Goal: Task Accomplishment & Management: Manage account settings

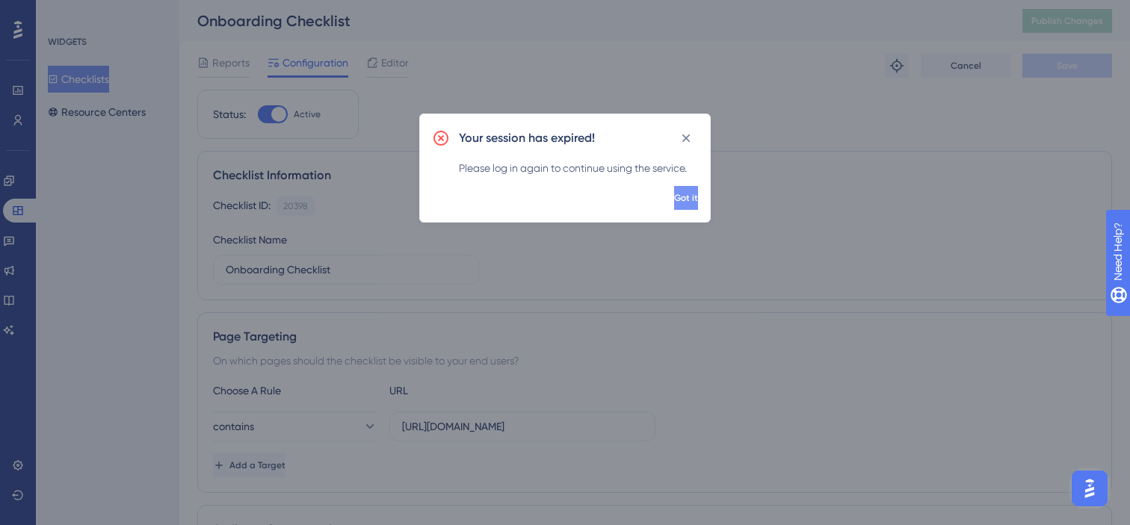
click at [674, 199] on button "Got it" at bounding box center [686, 198] width 24 height 24
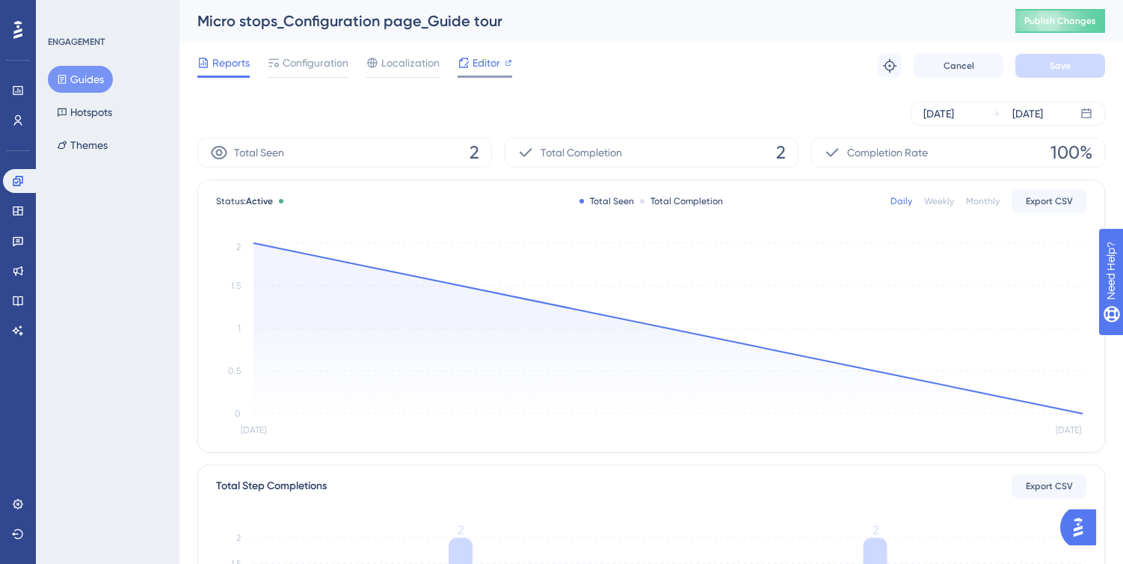
click at [479, 63] on span "Editor" at bounding box center [486, 63] width 28 height 18
click at [324, 63] on span "Configuration" at bounding box center [316, 63] width 66 height 18
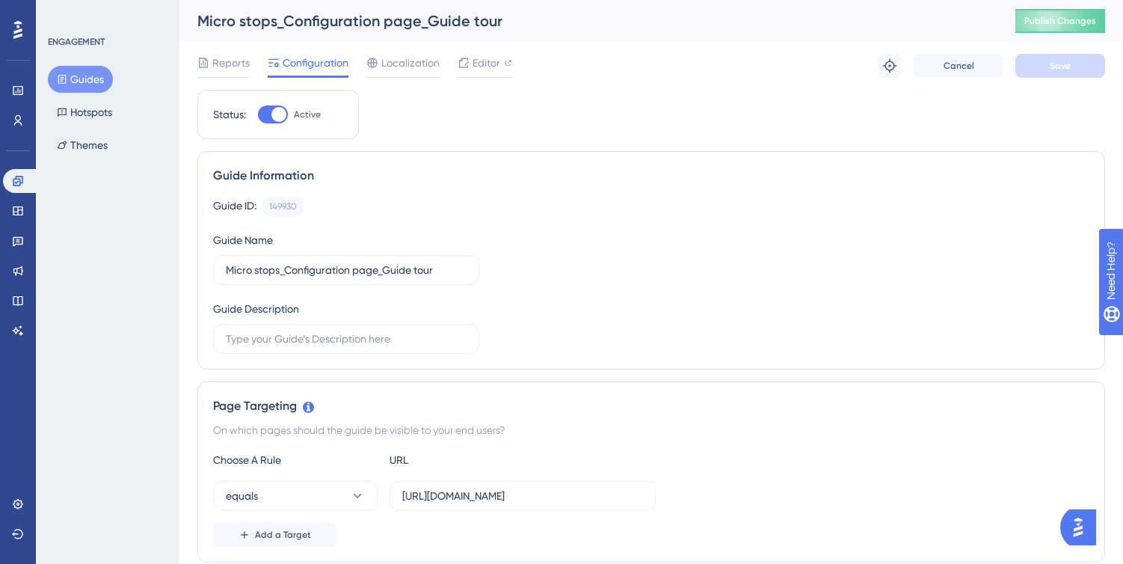
click at [280, 116] on div at bounding box center [278, 114] width 15 height 15
click at [258, 115] on input "Active" at bounding box center [257, 114] width 1 height 1
click at [1061, 74] on button "Save" at bounding box center [1060, 66] width 90 height 24
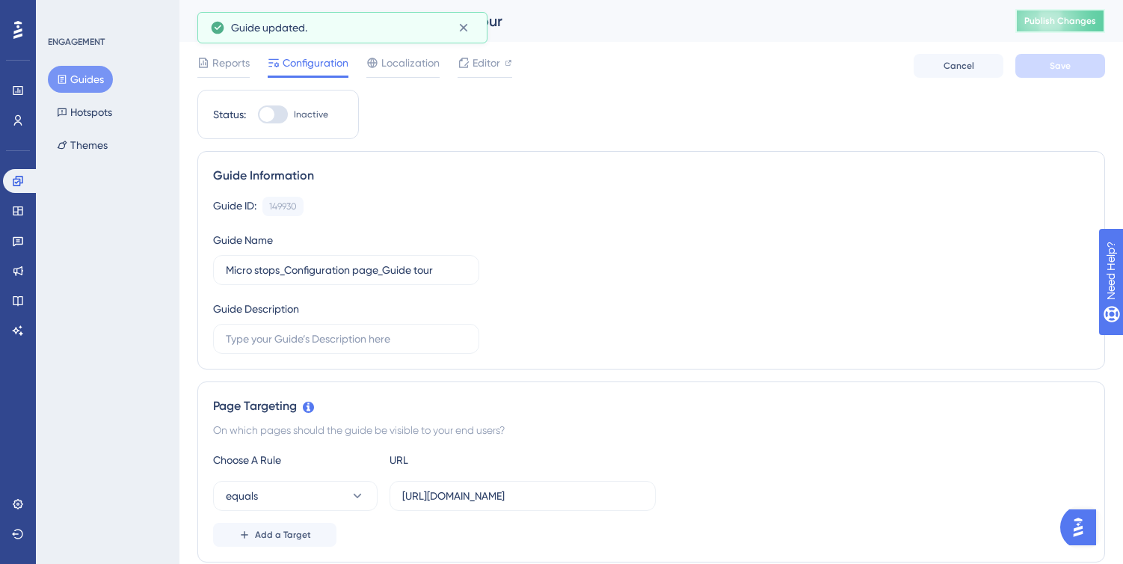
click at [1058, 26] on span "Publish Changes" at bounding box center [1060, 21] width 72 height 12
click at [484, 67] on span "Editor" at bounding box center [486, 63] width 28 height 18
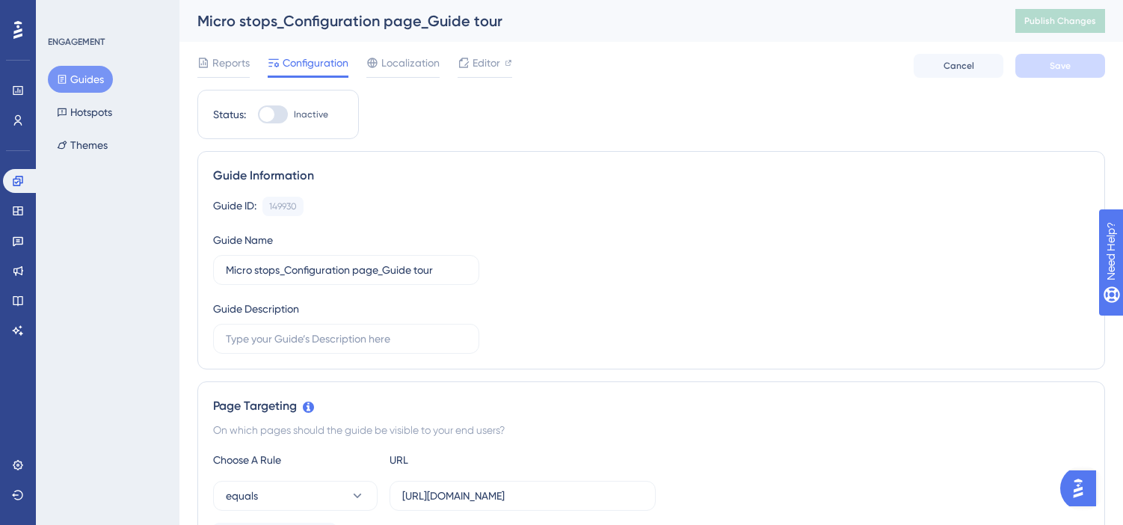
click at [287, 112] on div at bounding box center [273, 114] width 30 height 18
click at [258, 114] on input "Inactive" at bounding box center [257, 114] width 1 height 1
checkbox input "true"
click at [1041, 59] on button "Save" at bounding box center [1060, 66] width 90 height 24
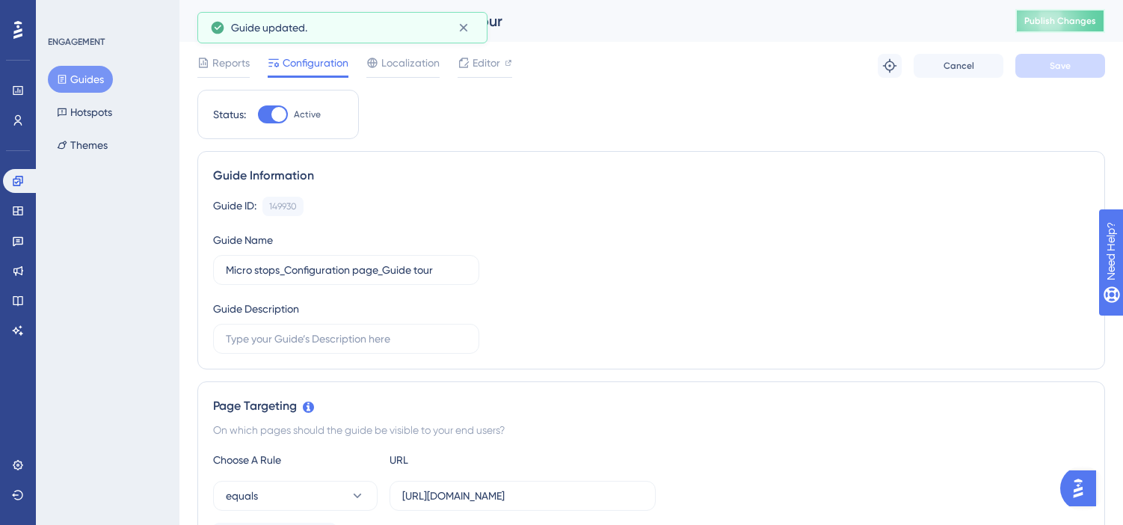
click at [1075, 16] on span "Publish Changes" at bounding box center [1060, 21] width 72 height 12
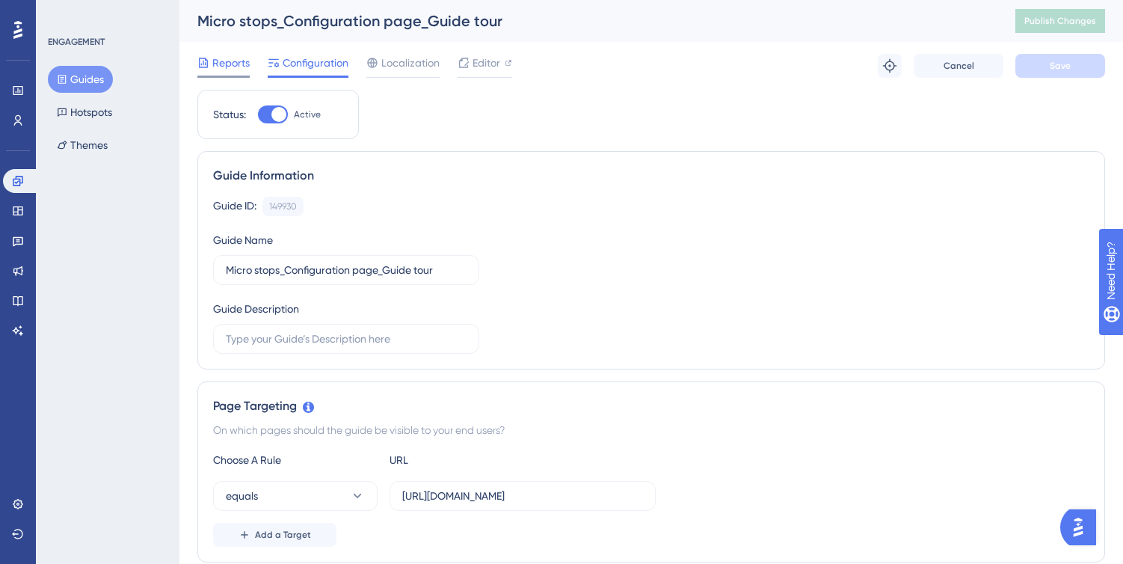
click at [226, 66] on span "Reports" at bounding box center [230, 63] width 37 height 18
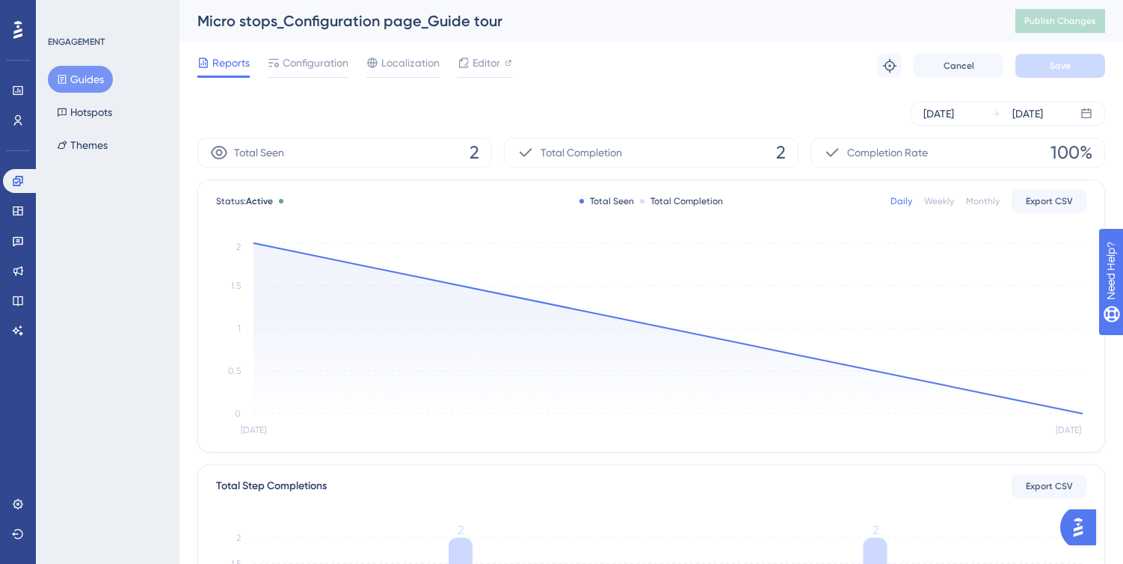
click at [17, 490] on div "Performance Users Engagement Widgets Feedback Product Updates Knowledge Base AI…" at bounding box center [18, 282] width 36 height 564
click at [18, 496] on link at bounding box center [18, 504] width 30 height 24
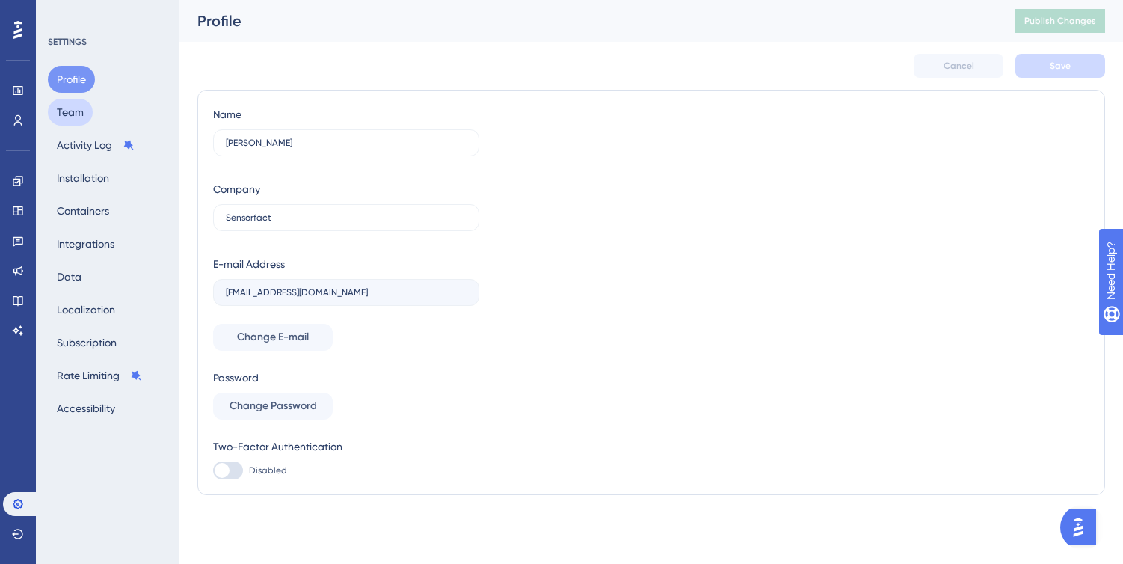
click at [84, 112] on button "Team" at bounding box center [70, 112] width 45 height 27
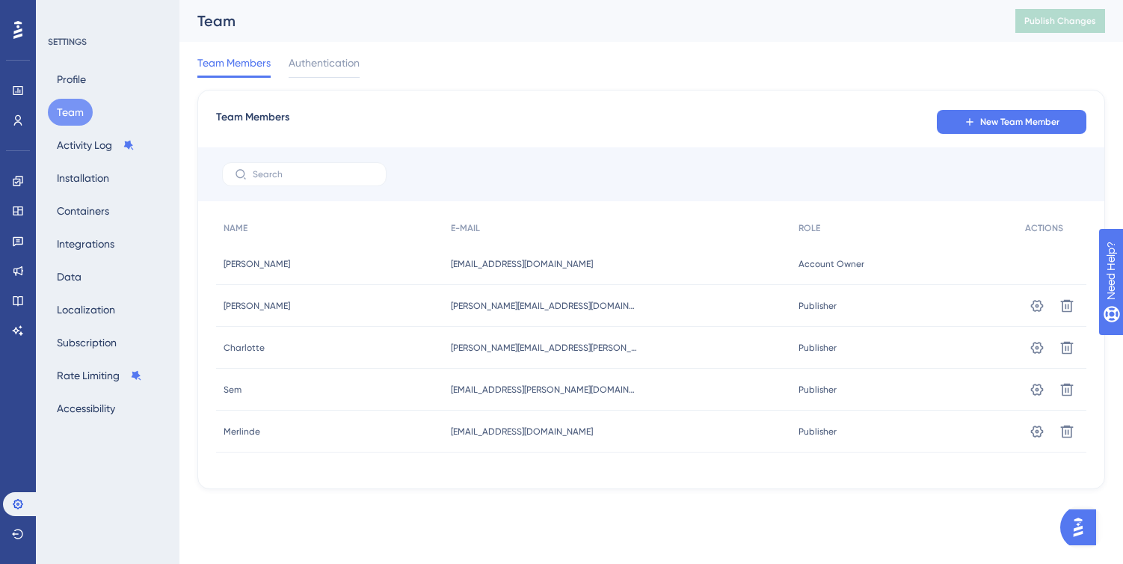
click at [253, 467] on div "NAME E-MAIL ROLE ACTIONS Vanda Chiriac Vanda Chiriac vanda.chiriac@sensorfact.n…" at bounding box center [651, 341] width 870 height 257
click at [1025, 132] on button "New Team Member" at bounding box center [1010, 122] width 149 height 24
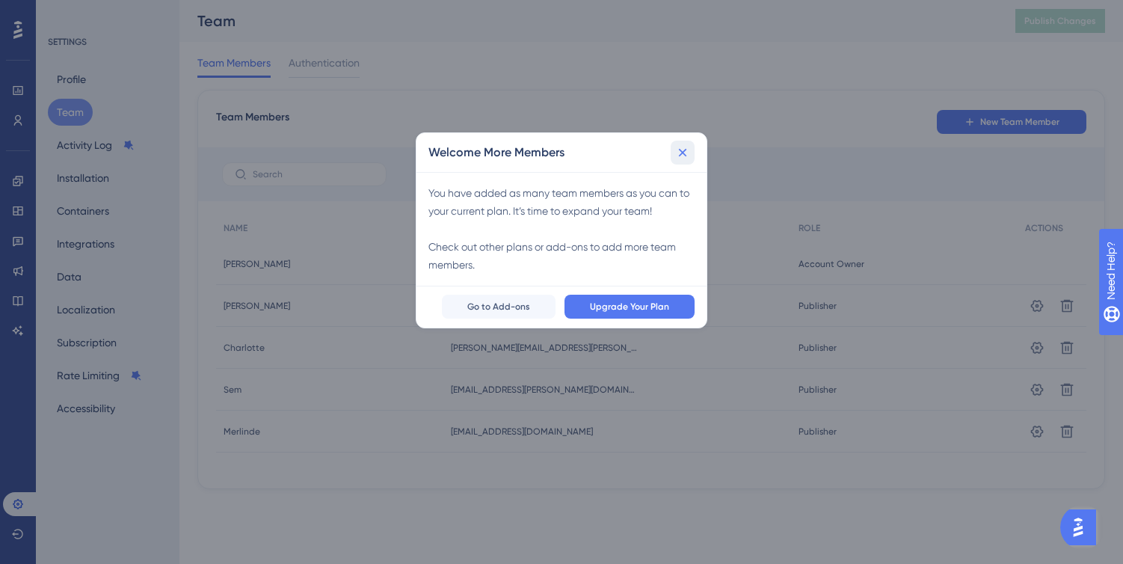
click at [685, 151] on icon at bounding box center [682, 152] width 15 height 15
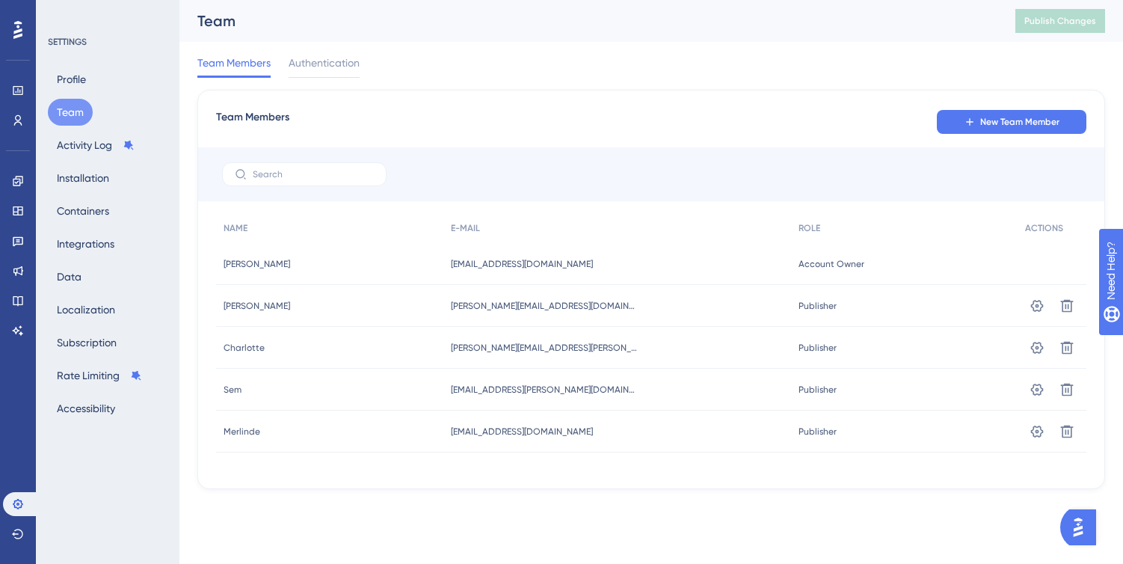
click at [721, 115] on div "Team Members New Team Member" at bounding box center [651, 121] width 870 height 27
click at [14, 90] on icon at bounding box center [18, 90] width 12 height 12
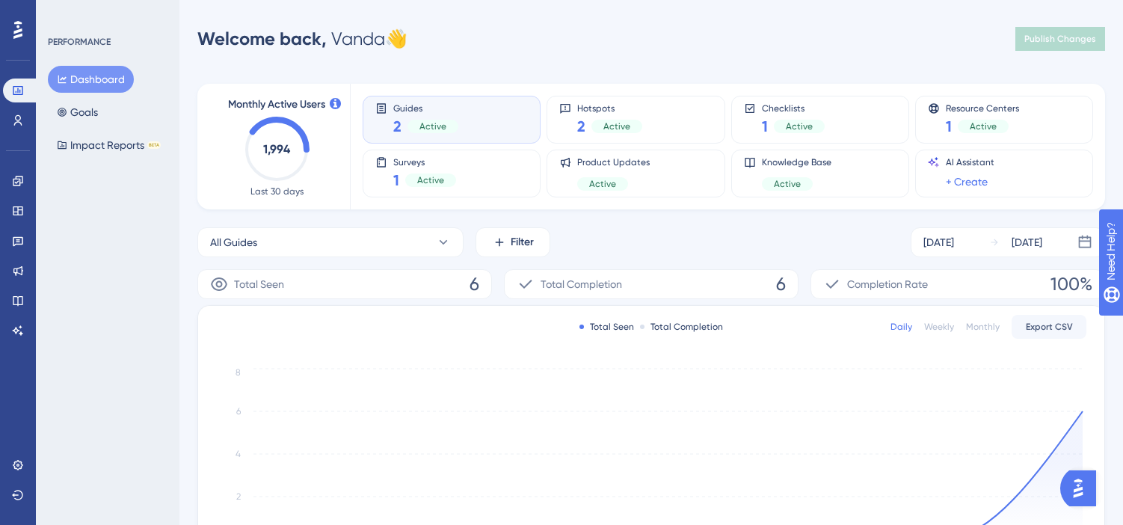
click at [487, 128] on div "Guides 2 Active" at bounding box center [451, 119] width 152 height 34
click at [484, 129] on div "Guides 2 Active" at bounding box center [451, 119] width 152 height 34
click at [19, 171] on link at bounding box center [18, 181] width 30 height 24
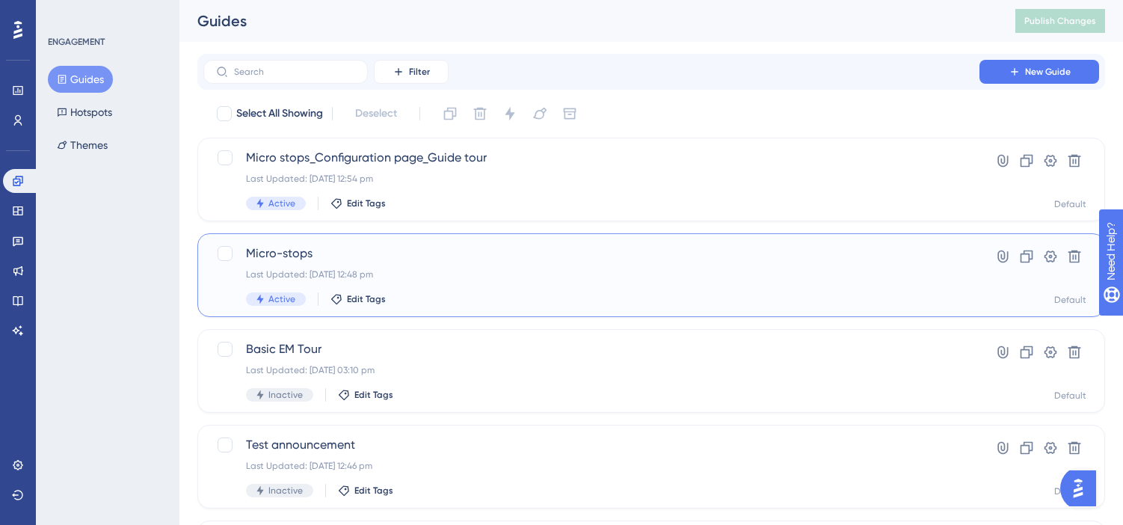
click at [567, 260] on span "Micro-stops" at bounding box center [591, 253] width 691 height 18
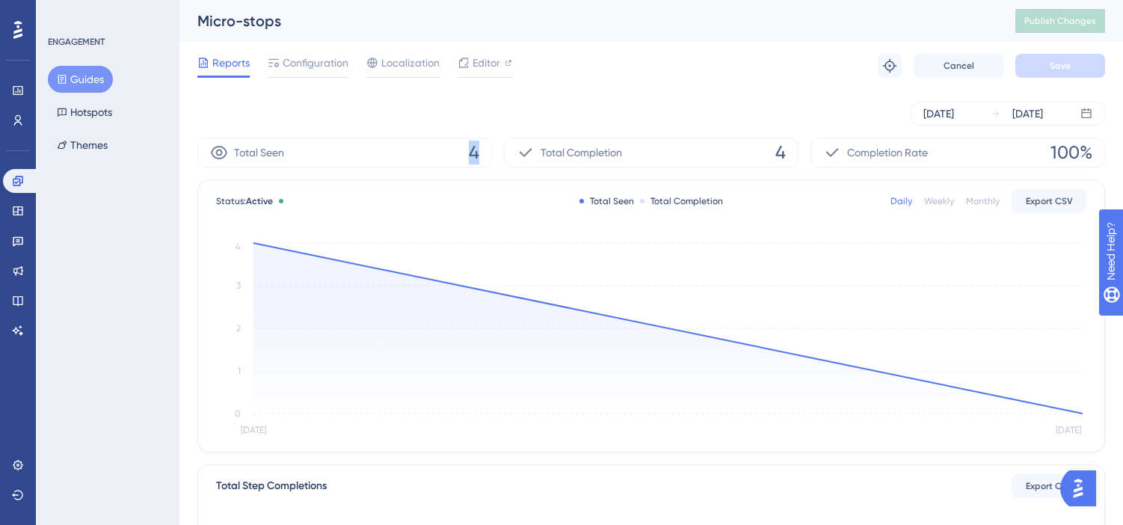
drag, startPoint x: 460, startPoint y: 154, endPoint x: 495, endPoint y: 149, distance: 34.7
click at [495, 149] on div "Total Seen 4 Total Completion 4 Completion Rate 100%" at bounding box center [650, 153] width 907 height 30
drag, startPoint x: 763, startPoint y: 158, endPoint x: 793, endPoint y: 158, distance: 29.9
click at [793, 158] on div "Total Completion 4" at bounding box center [651, 153] width 294 height 30
click at [72, 78] on button "Guides" at bounding box center [80, 79] width 65 height 27
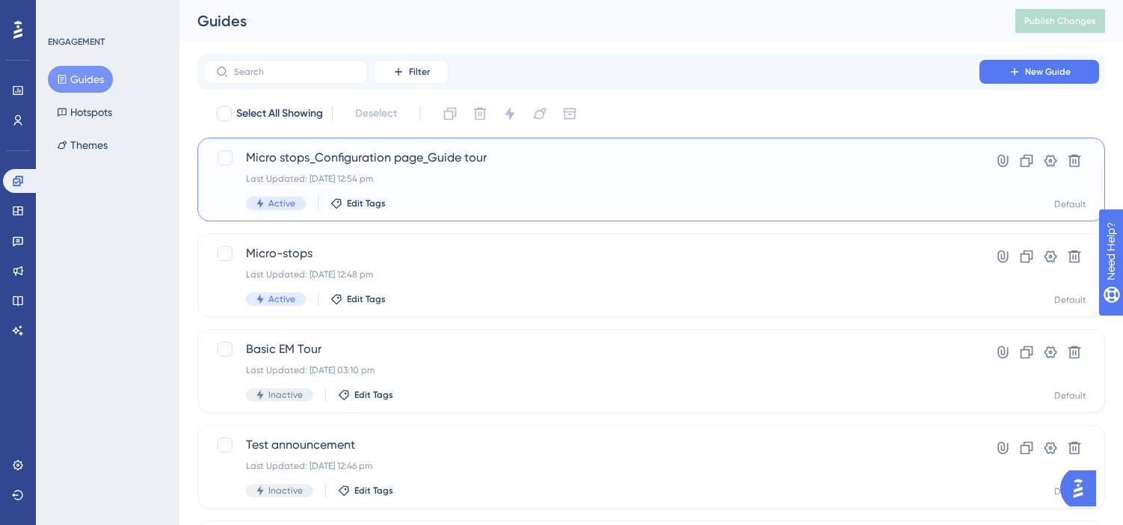
click at [221, 196] on div "Micro stops_Configuration page_Guide tour Last Updated: 13 Aug 2025 12:54 pm Ac…" at bounding box center [576, 179] width 720 height 61
